Goal: Transaction & Acquisition: Subscribe to service/newsletter

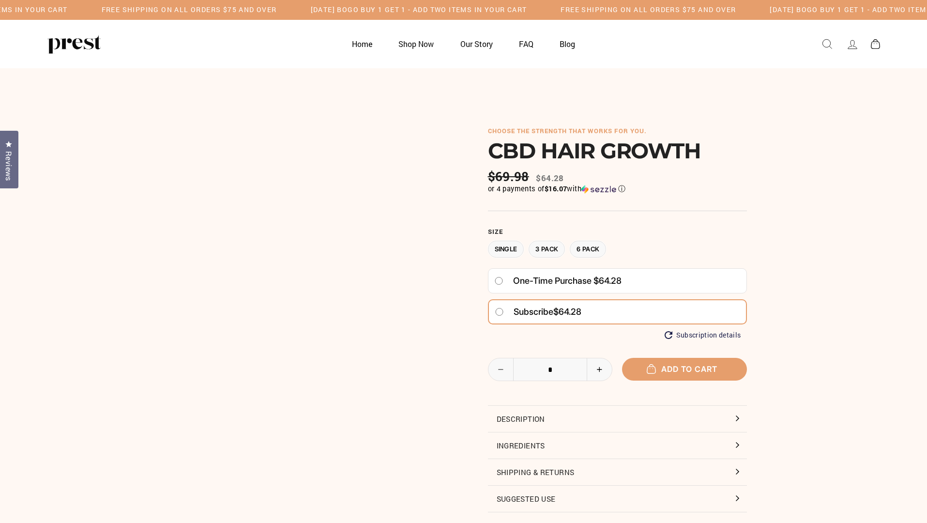
click at [534, 316] on span "Subscribe" at bounding box center [533, 311] width 40 height 10
click at [684, 374] on span "Add to cart" at bounding box center [684, 369] width 66 height 10
